Goal: Task Accomplishment & Management: Manage account settings

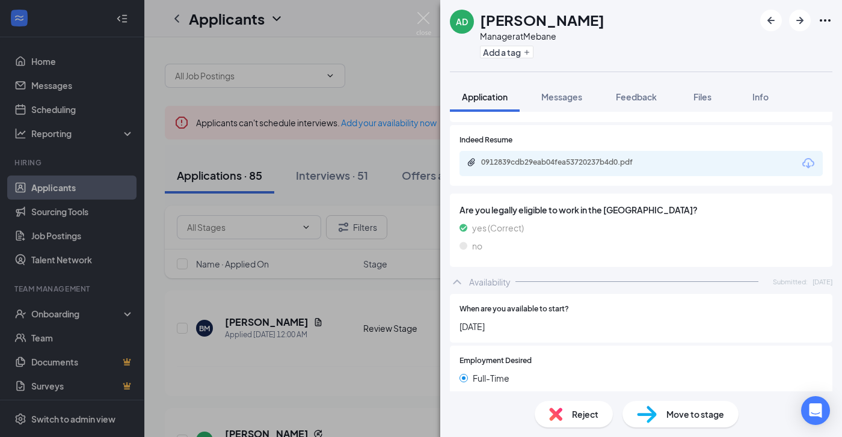
scroll to position [530, 0]
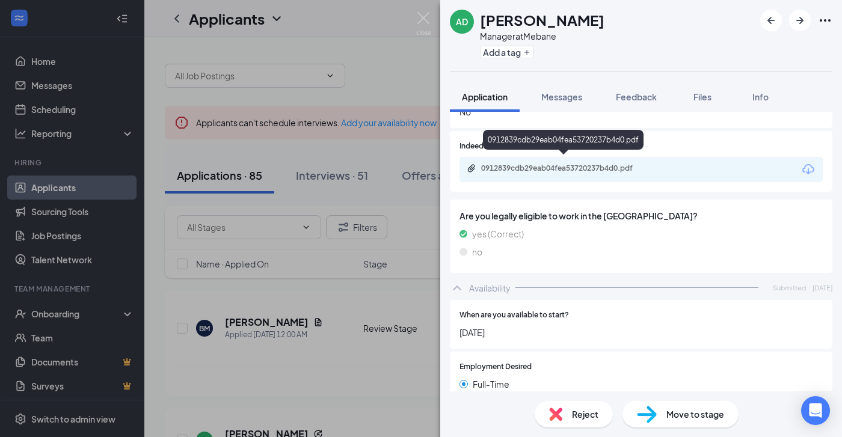
click at [558, 164] on div "0912839cdb29eab04fea53720237b4d0.pdf" at bounding box center [565, 169] width 168 height 10
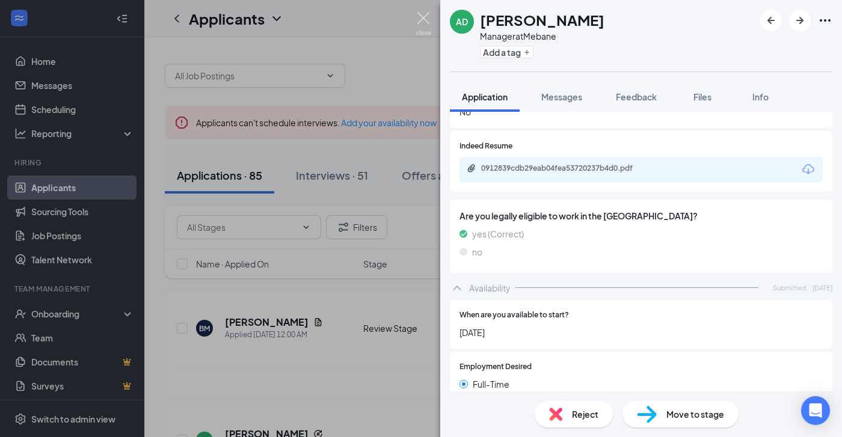
click at [423, 16] on img at bounding box center [423, 23] width 15 height 23
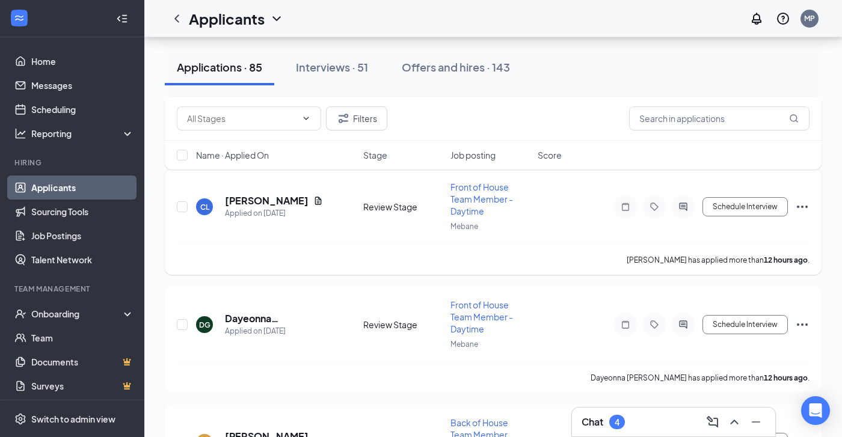
scroll to position [436, 0]
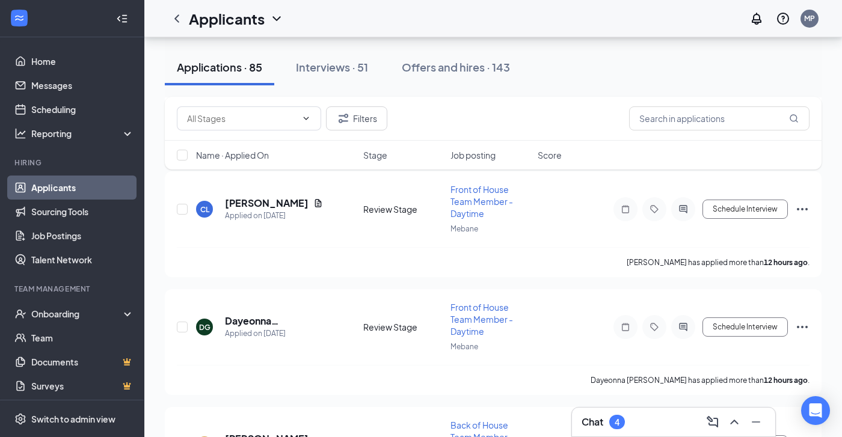
click at [619, 422] on div "4" at bounding box center [616, 422] width 5 height 10
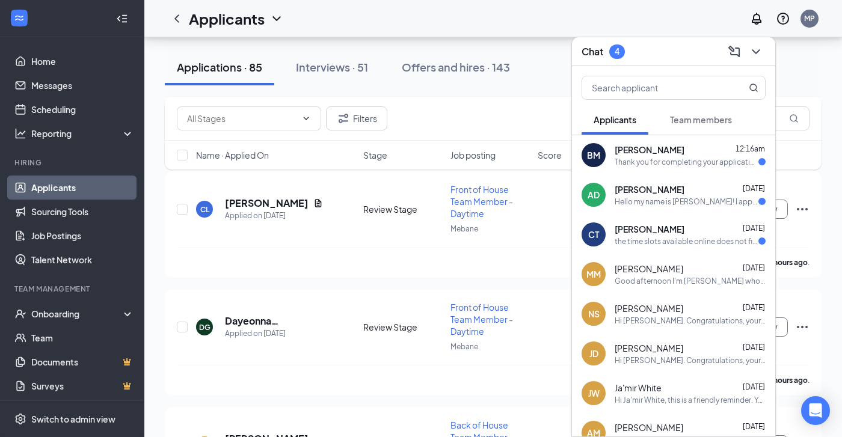
click at [678, 161] on div "Thank you for completing your application for the Front of House Team Member - …" at bounding box center [686, 162] width 144 height 10
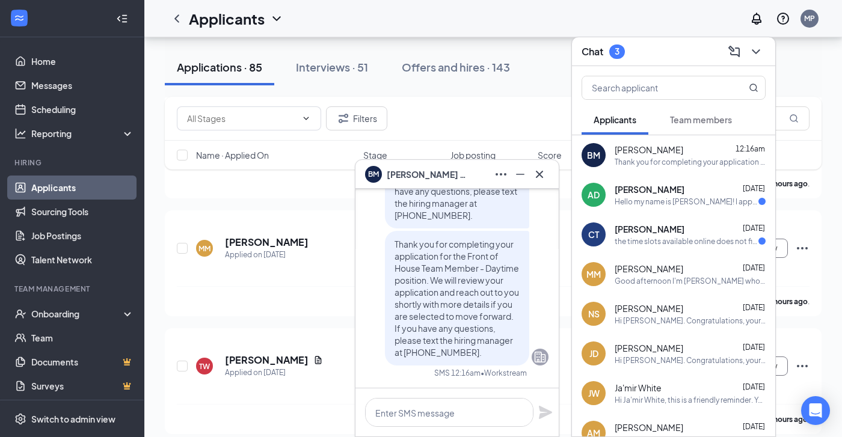
scroll to position [0, 0]
click at [540, 174] on icon "Cross" at bounding box center [539, 173] width 7 height 7
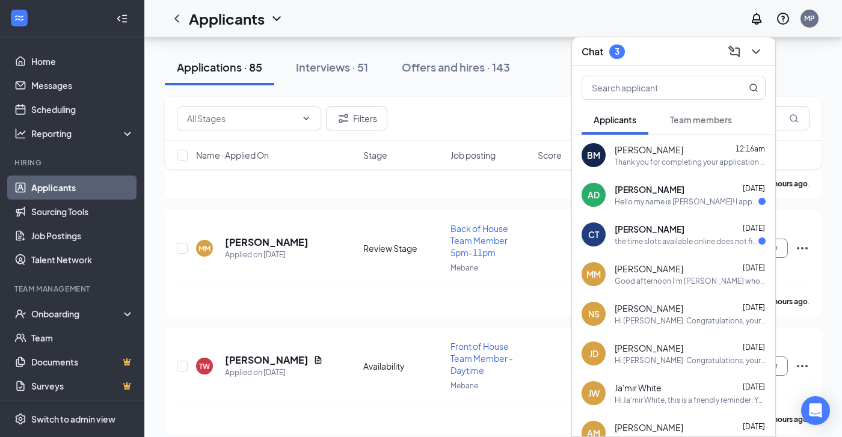
click at [697, 198] on div "Hello my name is [PERSON_NAME]! I applied for the Position at the [DEMOGRAPHIC_…" at bounding box center [686, 202] width 144 height 10
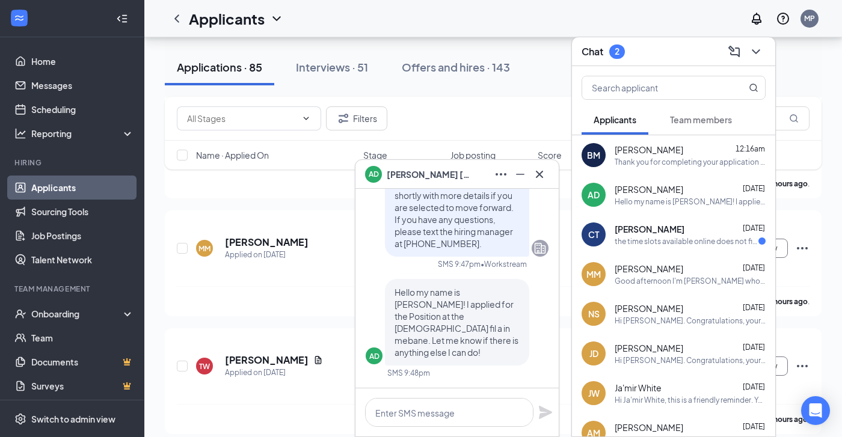
click at [634, 227] on span "[PERSON_NAME]" at bounding box center [649, 229] width 70 height 12
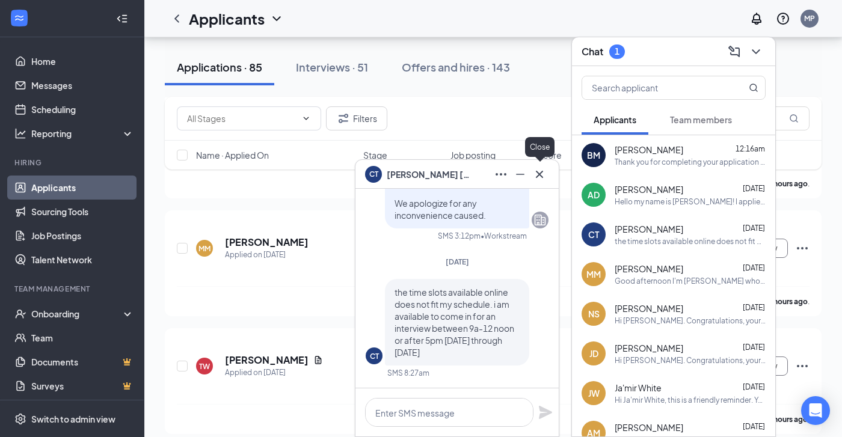
click at [539, 172] on icon "Cross" at bounding box center [539, 174] width 14 height 14
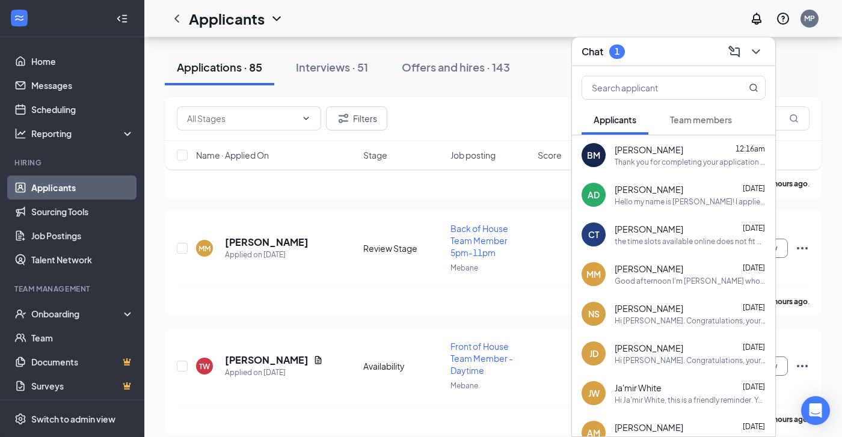
click at [626, 32] on div "Applicants MP" at bounding box center [492, 18] width 697 height 37
click at [754, 54] on icon "ChevronDown" at bounding box center [756, 51] width 14 height 14
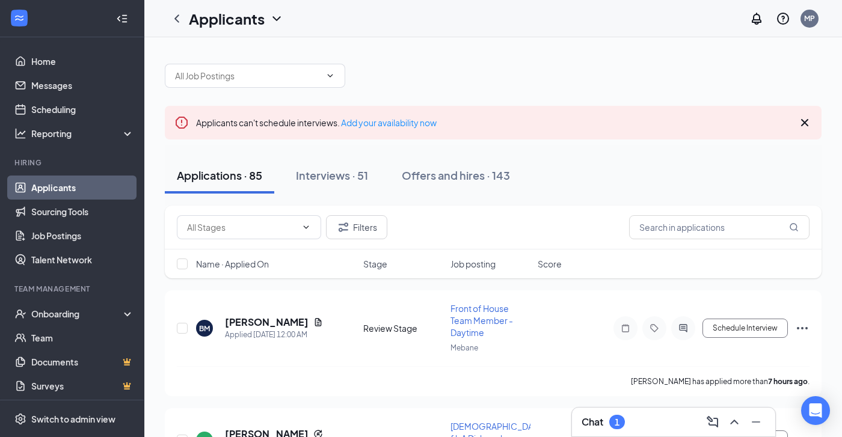
click at [808, 118] on icon "Cross" at bounding box center [804, 122] width 14 height 14
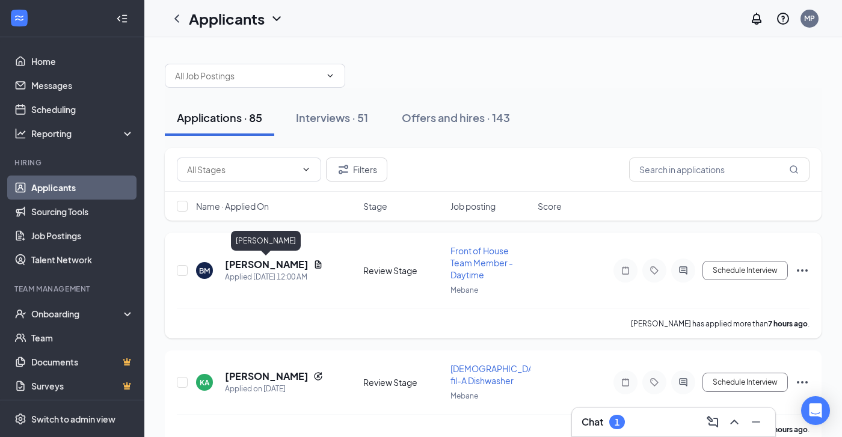
click at [269, 266] on h5 "[PERSON_NAME]" at bounding box center [267, 264] width 84 height 13
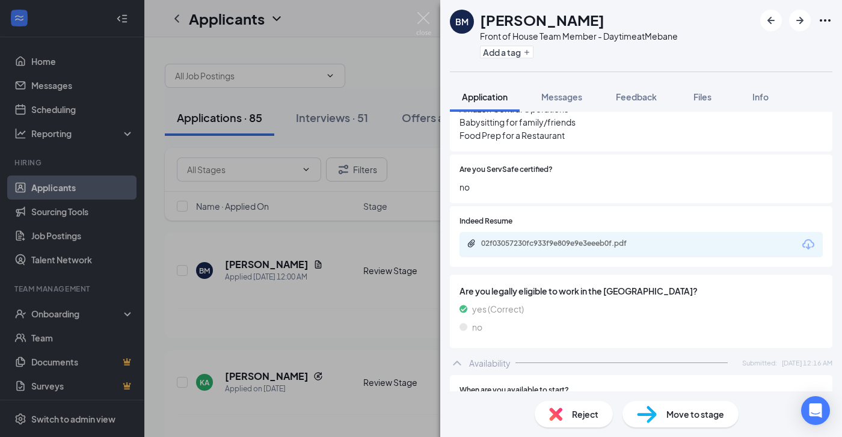
scroll to position [537, 0]
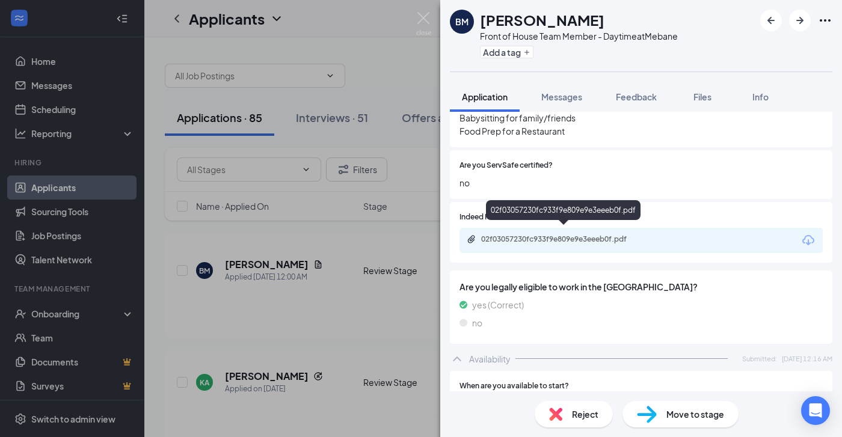
click at [542, 234] on div "02f03057230fc933f9e809e9e3eeeb0f.pdf" at bounding box center [565, 239] width 168 height 10
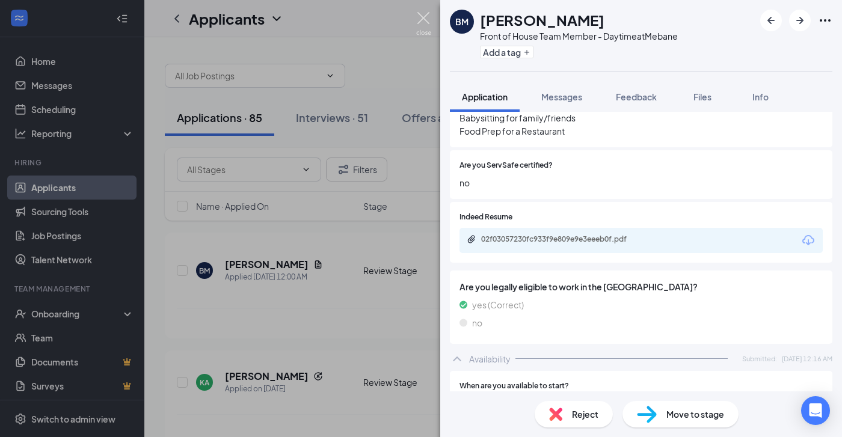
click at [423, 16] on img at bounding box center [423, 23] width 15 height 23
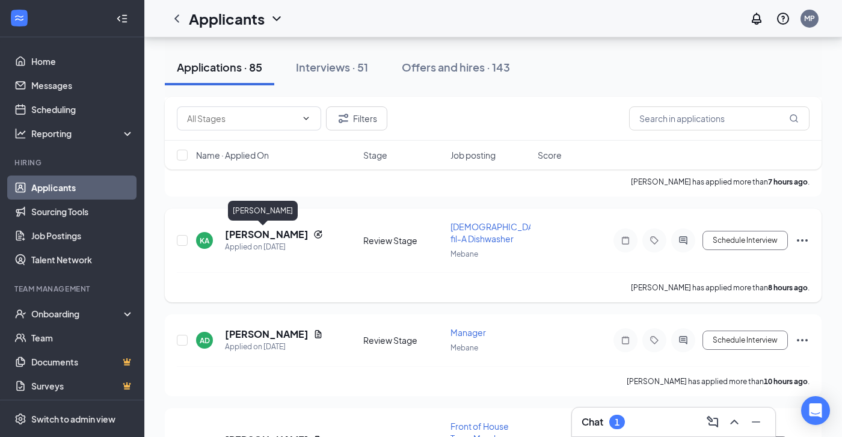
scroll to position [140, 0]
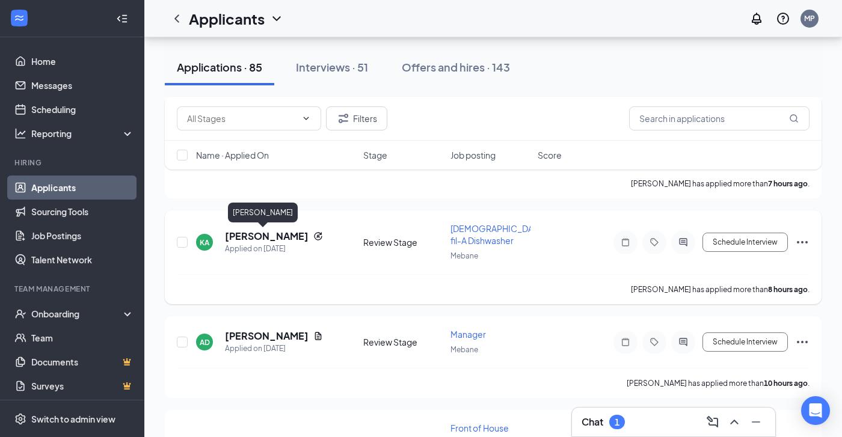
click at [266, 235] on h5 "[PERSON_NAME]" at bounding box center [267, 236] width 84 height 13
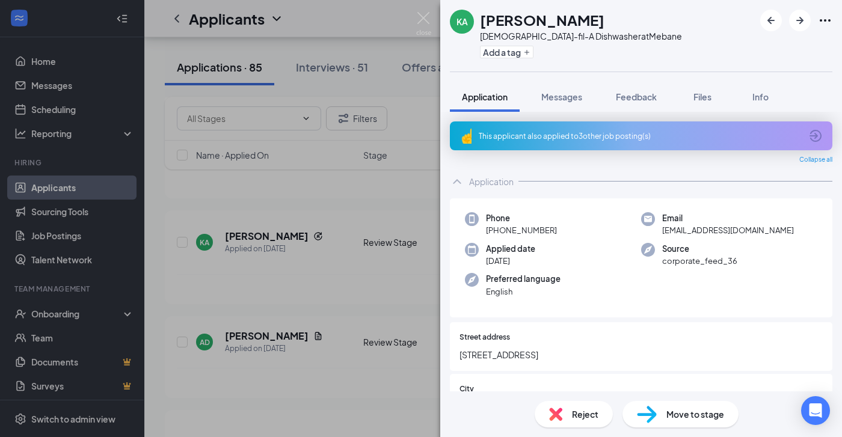
click at [543, 135] on div "This applicant also applied to 3 other job posting(s)" at bounding box center [640, 136] width 322 height 10
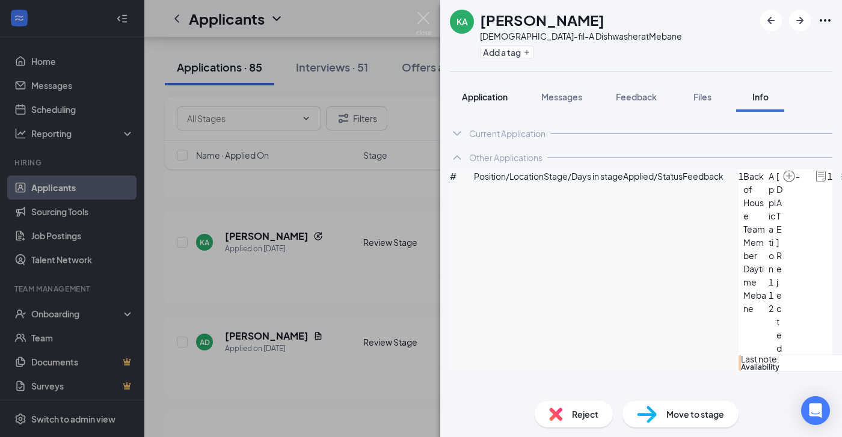
click at [481, 91] on span "Application" at bounding box center [485, 96] width 46 height 11
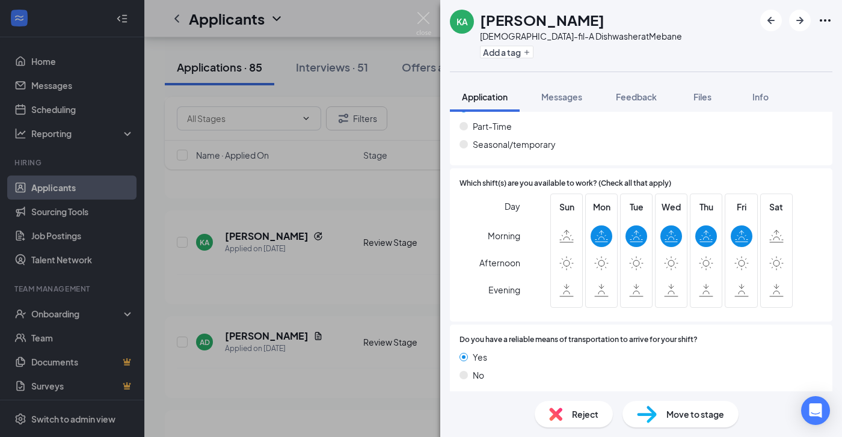
scroll to position [825, 0]
click at [423, 16] on img at bounding box center [423, 23] width 15 height 23
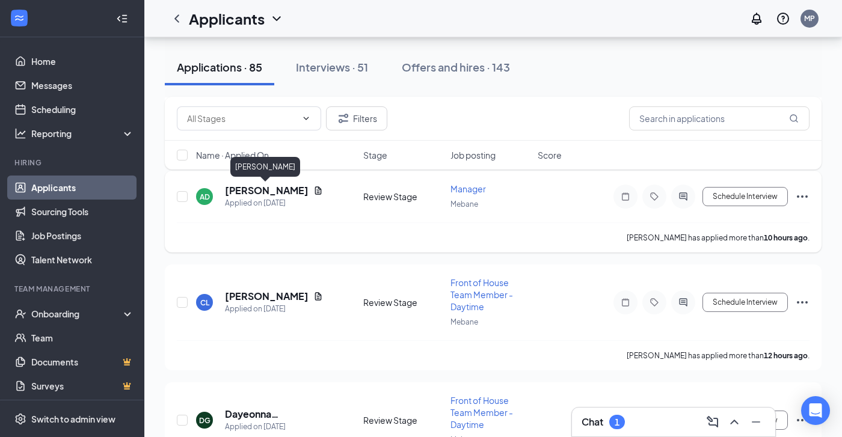
scroll to position [287, 0]
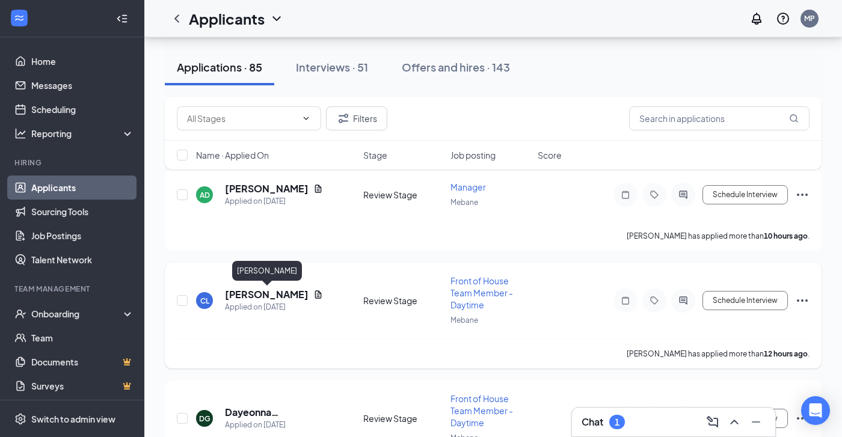
click at [264, 296] on h5 "[PERSON_NAME]" at bounding box center [267, 294] width 84 height 13
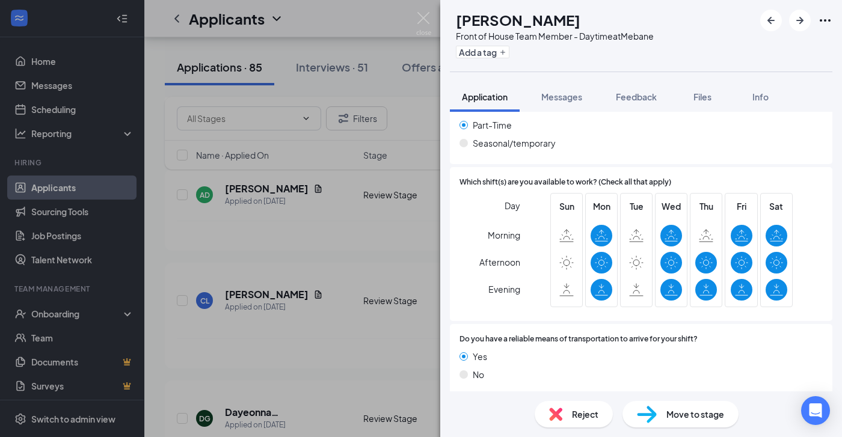
scroll to position [1029, 0]
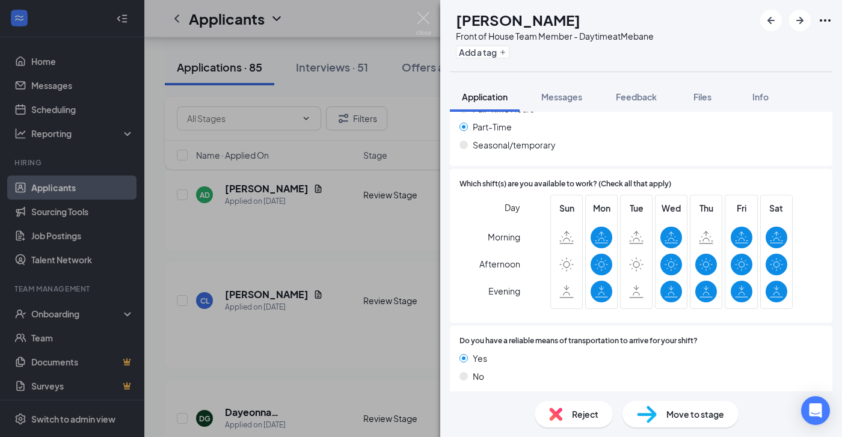
click at [665, 415] on div "Move to stage" at bounding box center [680, 414] width 116 height 26
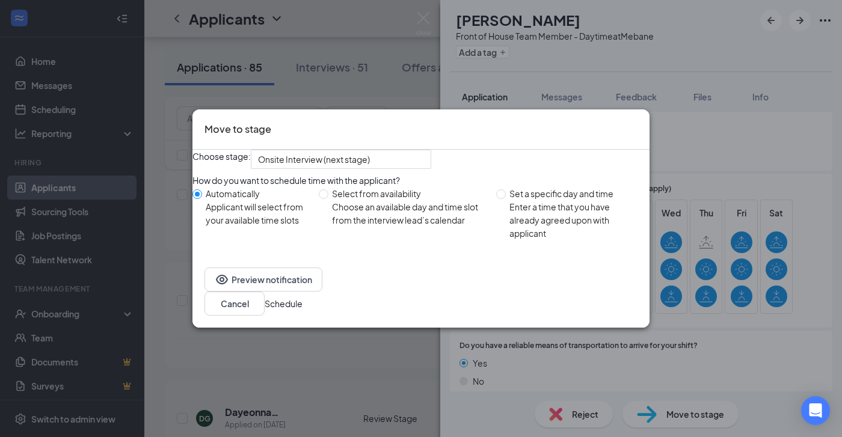
click at [302, 307] on button "Schedule" at bounding box center [284, 303] width 38 height 13
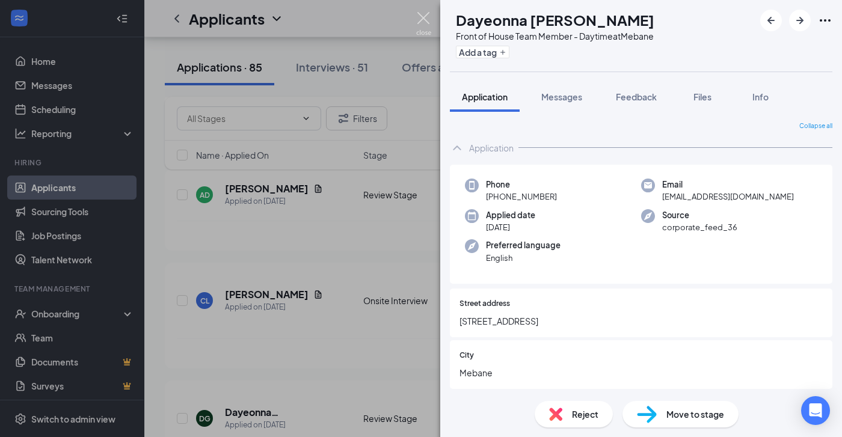
click at [423, 19] on img at bounding box center [423, 23] width 15 height 23
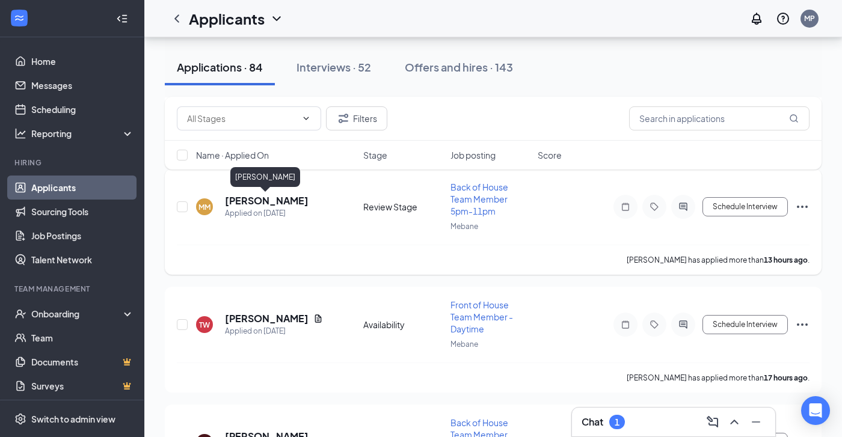
scroll to position [501, 0]
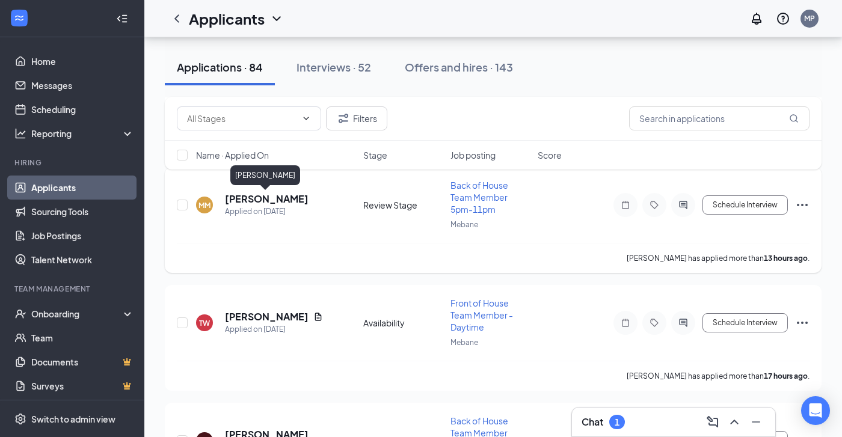
click at [277, 201] on h5 "[PERSON_NAME]" at bounding box center [267, 198] width 84 height 13
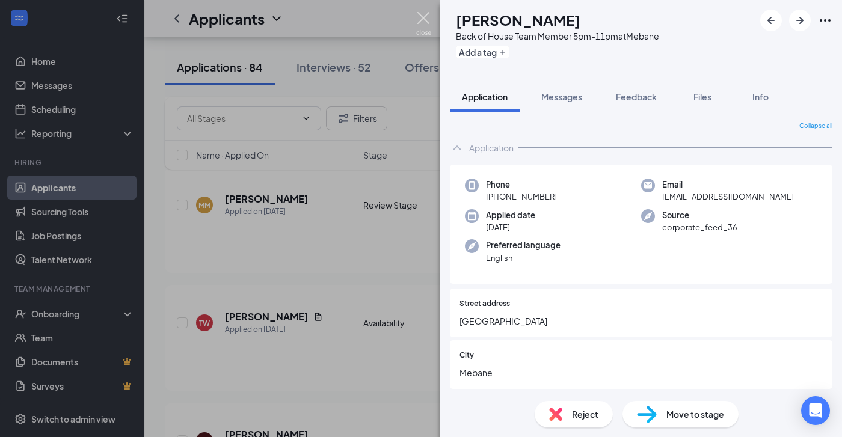
click at [421, 14] on img at bounding box center [423, 23] width 15 height 23
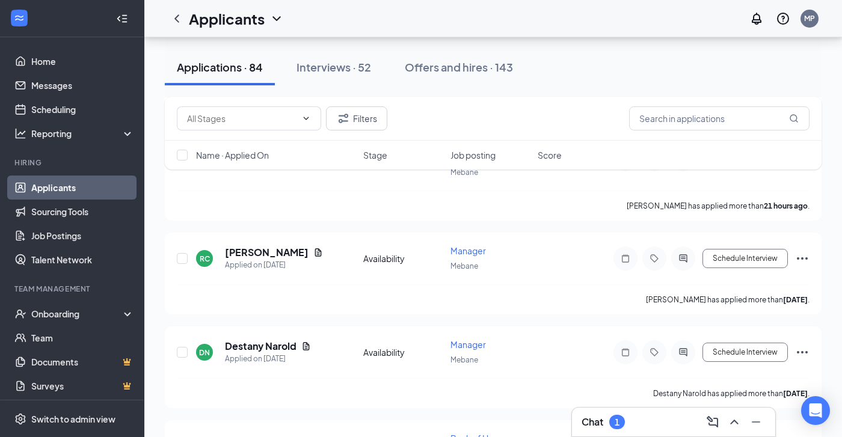
scroll to position [901, 0]
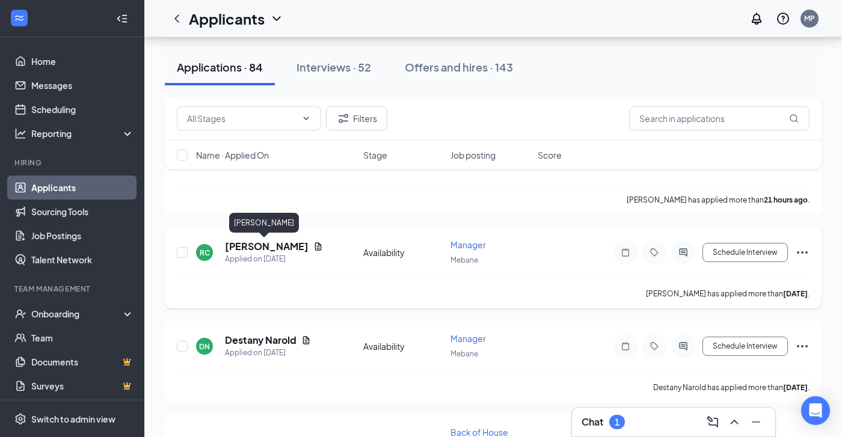
click at [269, 246] on h5 "[PERSON_NAME]" at bounding box center [267, 246] width 84 height 13
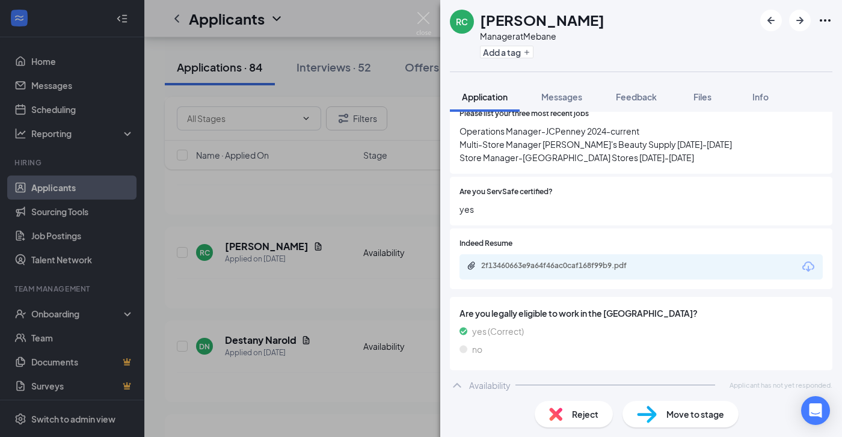
scroll to position [459, 0]
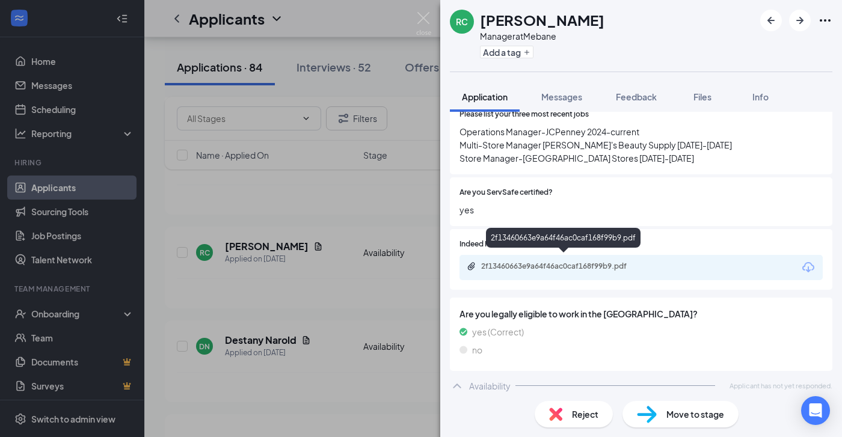
click at [556, 262] on div "2f13460663e9a64f46ac0caf168f99b9.pdf" at bounding box center [565, 267] width 168 height 10
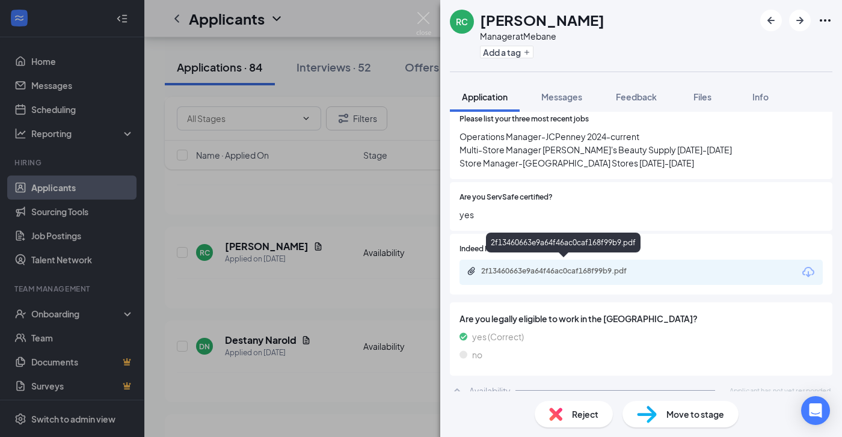
click at [571, 266] on div "2f13460663e9a64f46ac0caf168f99b9.pdf" at bounding box center [565, 271] width 168 height 10
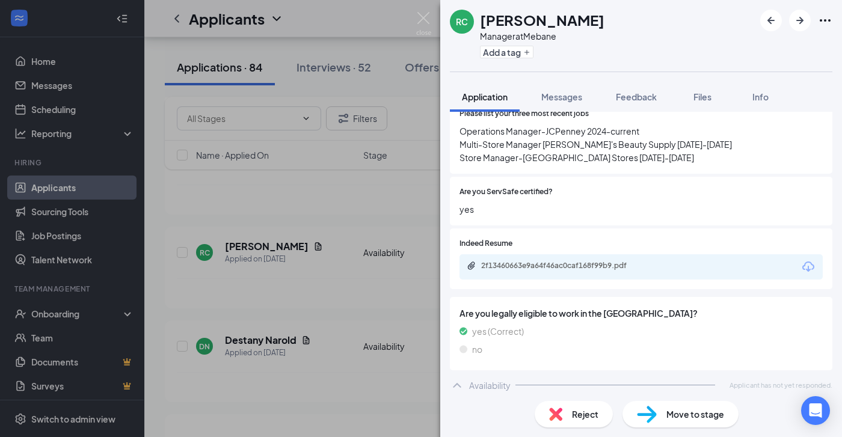
scroll to position [459, 0]
click at [424, 16] on img at bounding box center [423, 23] width 15 height 23
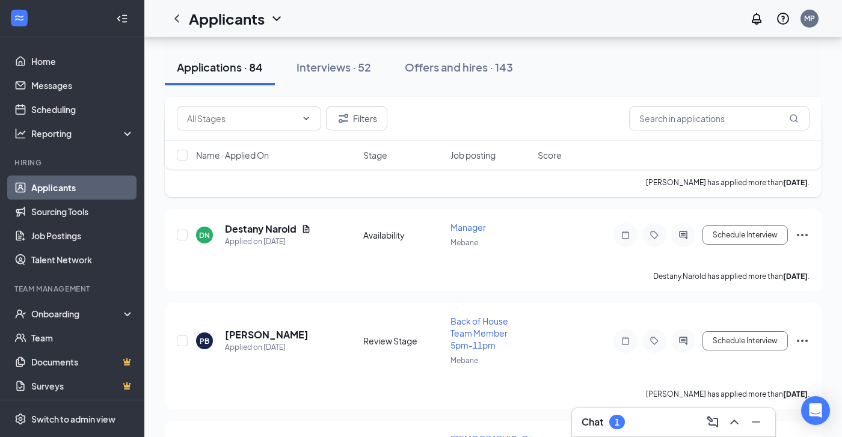
scroll to position [1010, 0]
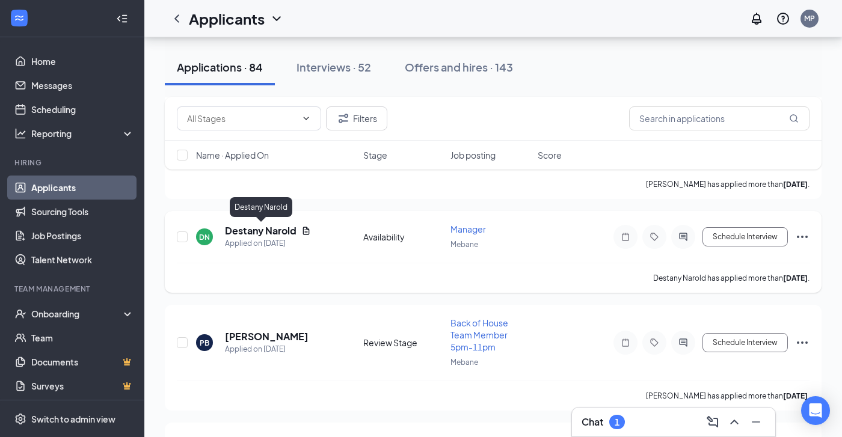
click at [253, 232] on h5 "Destany Narold" at bounding box center [261, 230] width 72 height 13
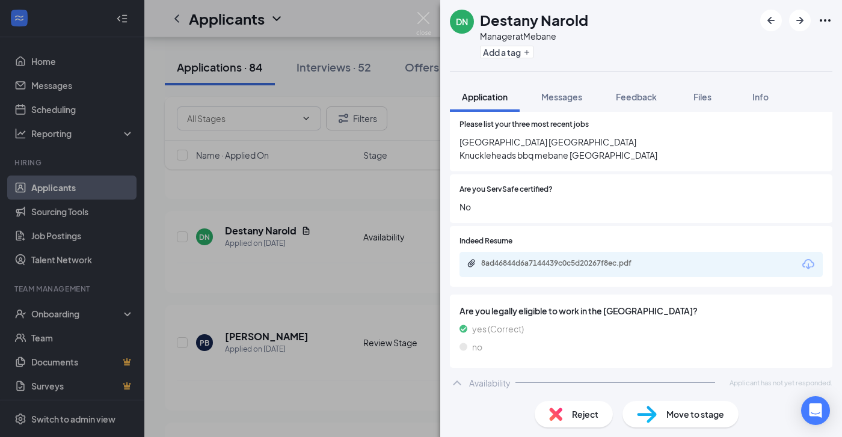
scroll to position [445, 0]
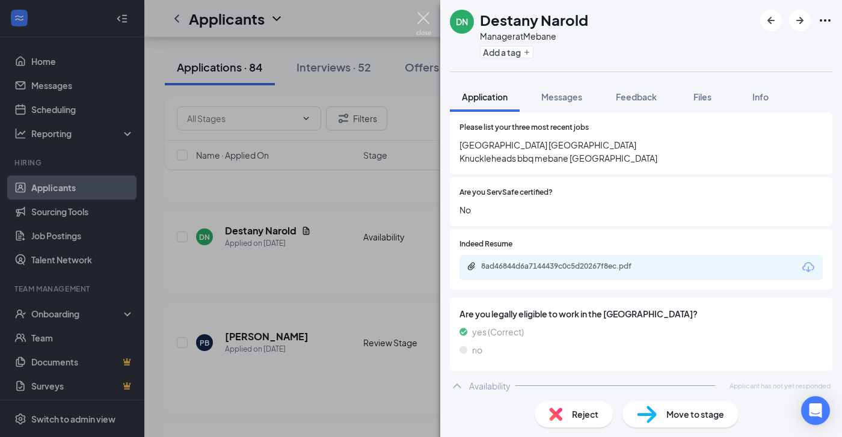
click at [420, 16] on img at bounding box center [423, 23] width 15 height 23
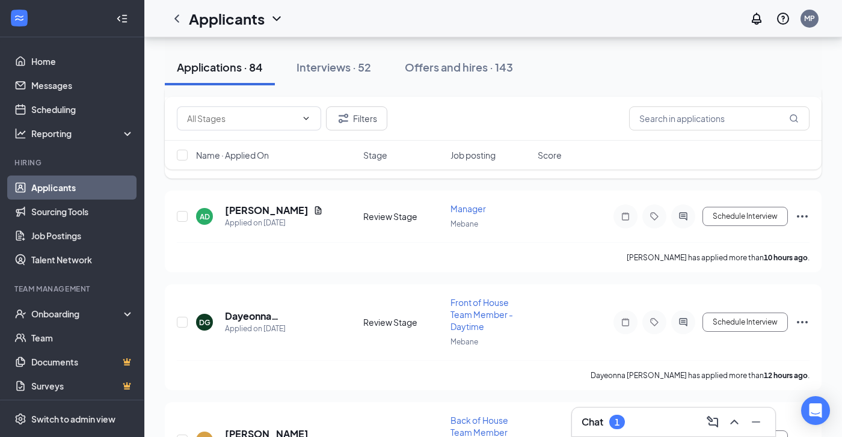
scroll to position [265, 0]
click at [495, 350] on div "DG Dayeonna [PERSON_NAME] Applied on [DATE] Review Stage Front of House Team Me…" at bounding box center [493, 329] width 632 height 64
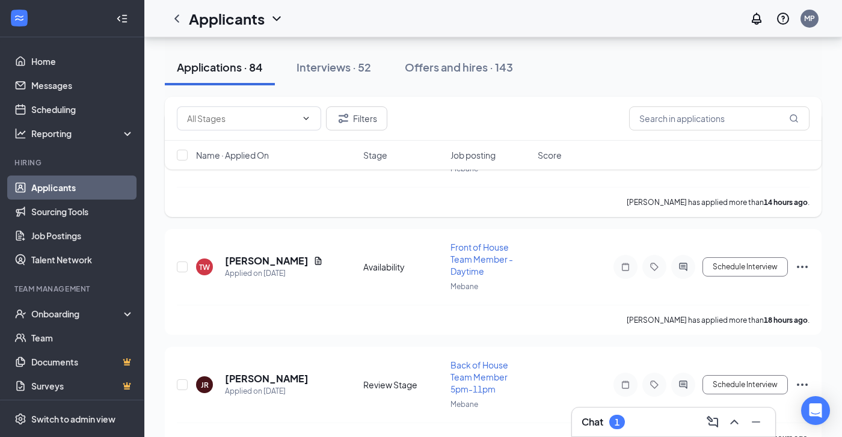
scroll to position [566, 0]
